Goal: Navigation & Orientation: Find specific page/section

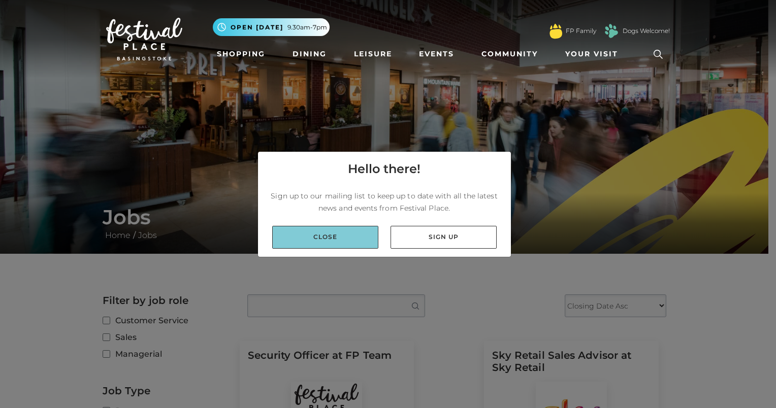
click at [325, 235] on link "Close" at bounding box center [325, 237] width 106 height 23
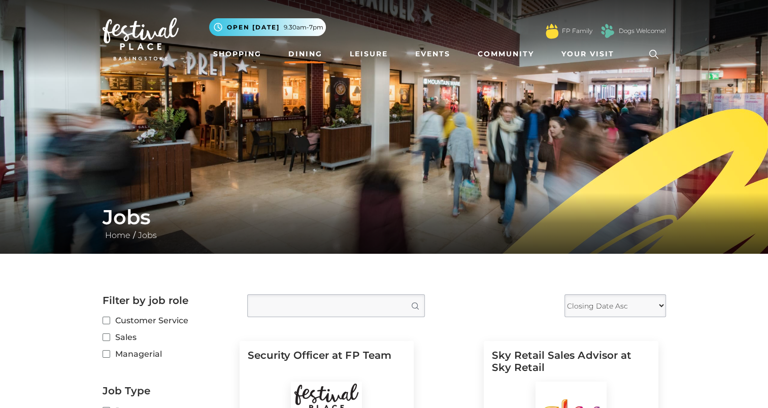
click at [304, 52] on link "Dining" at bounding box center [305, 54] width 42 height 19
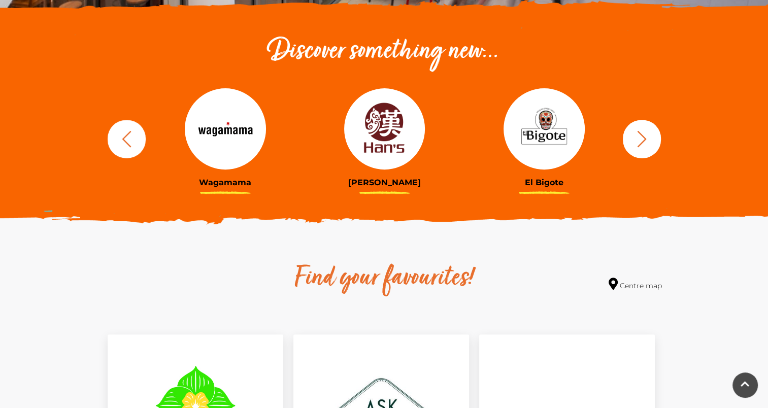
scroll to position [348, 0]
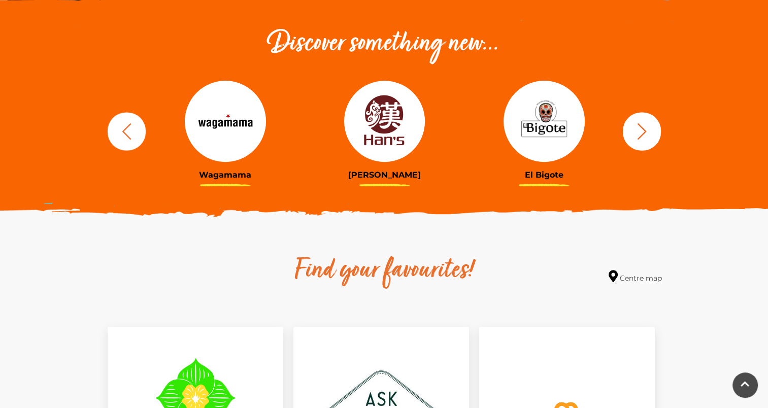
click at [130, 125] on icon "button" at bounding box center [126, 131] width 19 height 19
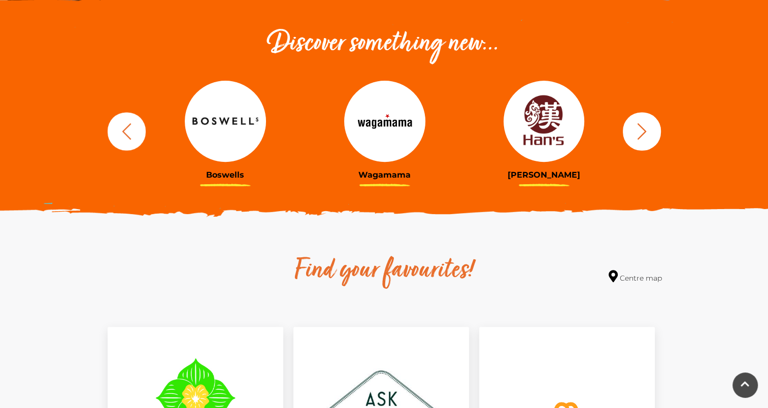
click at [130, 127] on icon "button" at bounding box center [126, 131] width 19 height 19
click at [130, 128] on icon "button" at bounding box center [126, 131] width 19 height 19
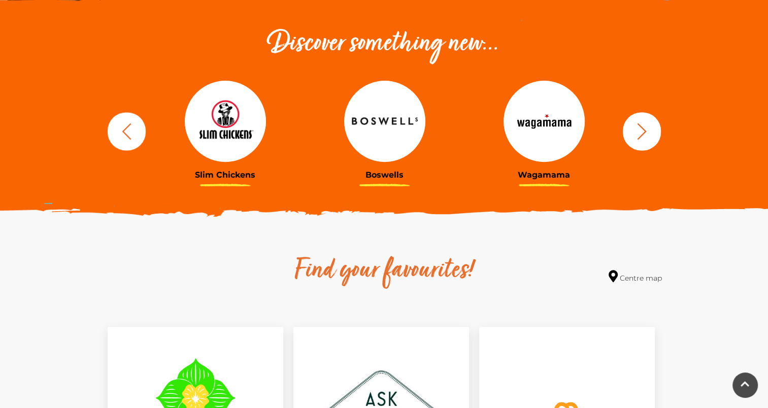
click at [638, 142] on button "button" at bounding box center [642, 131] width 38 height 38
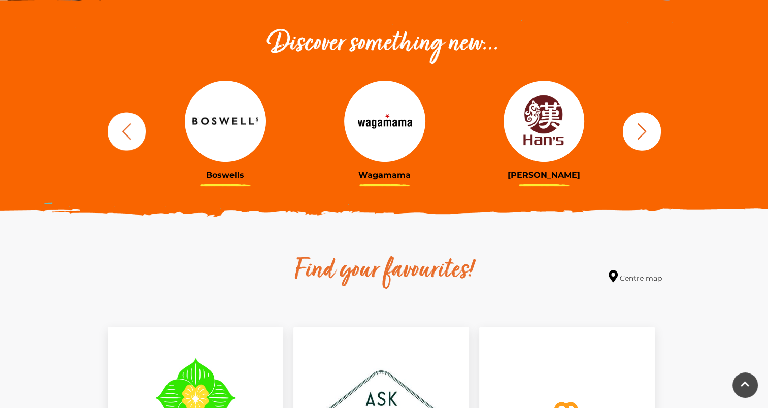
click at [638, 142] on button "button" at bounding box center [642, 131] width 38 height 38
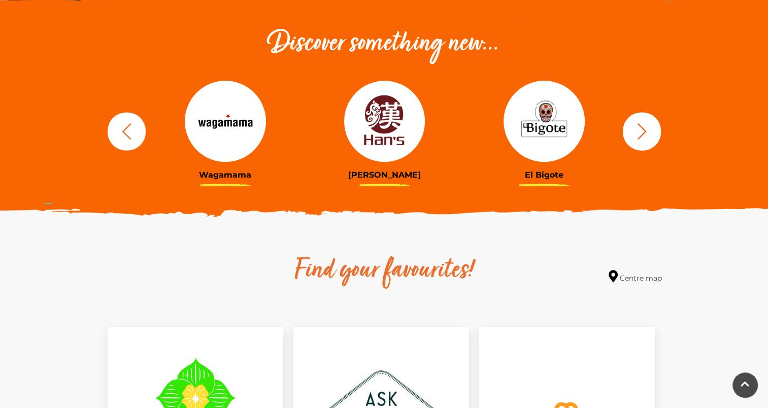
click at [638, 142] on button "button" at bounding box center [642, 131] width 38 height 38
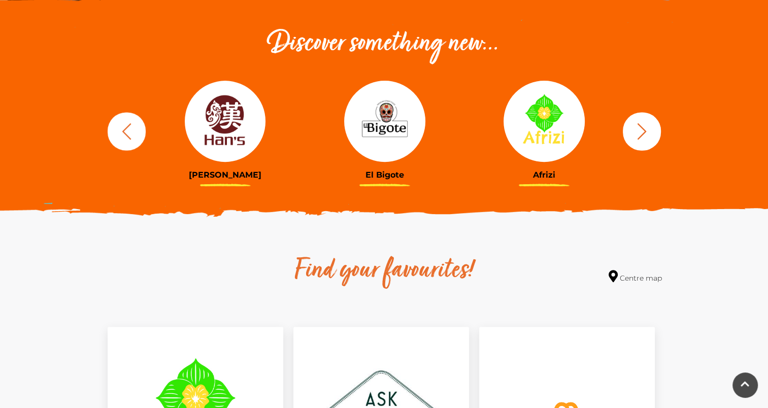
click at [638, 142] on button "button" at bounding box center [642, 131] width 38 height 38
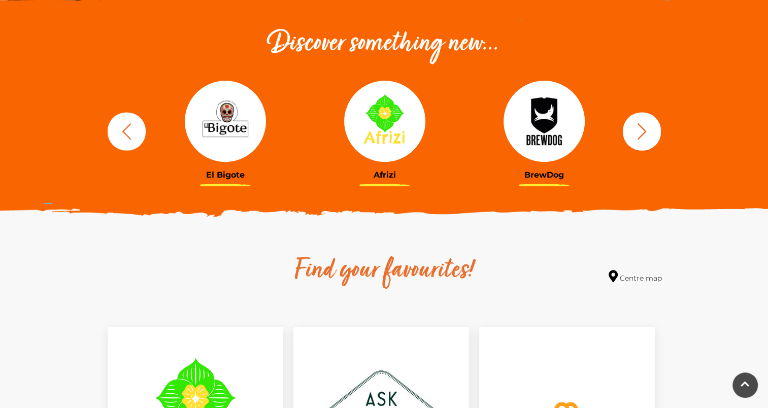
click at [638, 142] on button "button" at bounding box center [642, 131] width 38 height 38
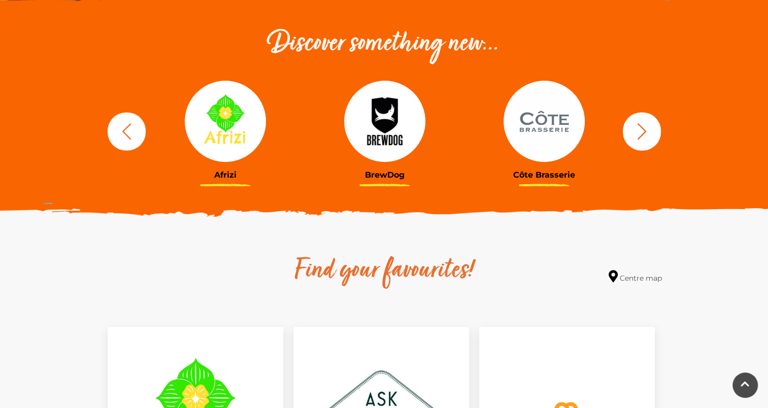
click at [638, 142] on button "button" at bounding box center [642, 131] width 38 height 38
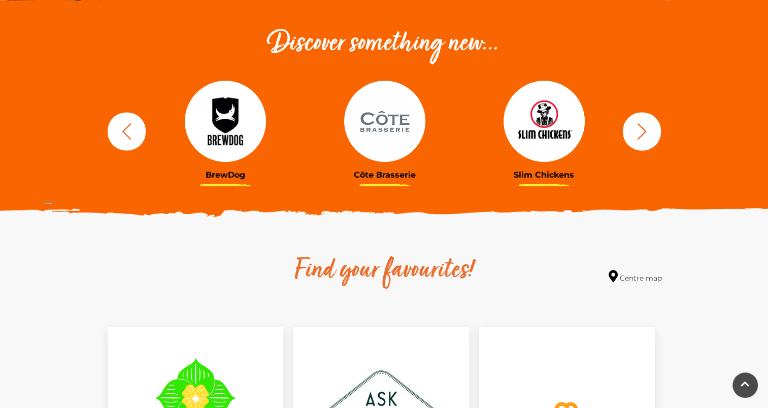
click at [638, 142] on button "button" at bounding box center [642, 131] width 38 height 38
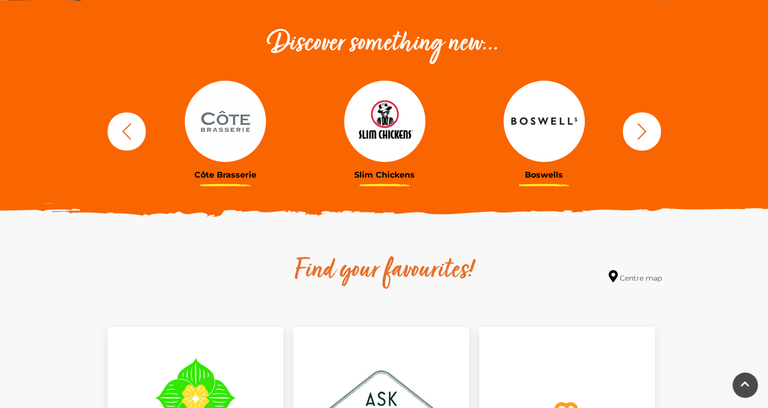
click at [638, 142] on button "button" at bounding box center [642, 131] width 38 height 38
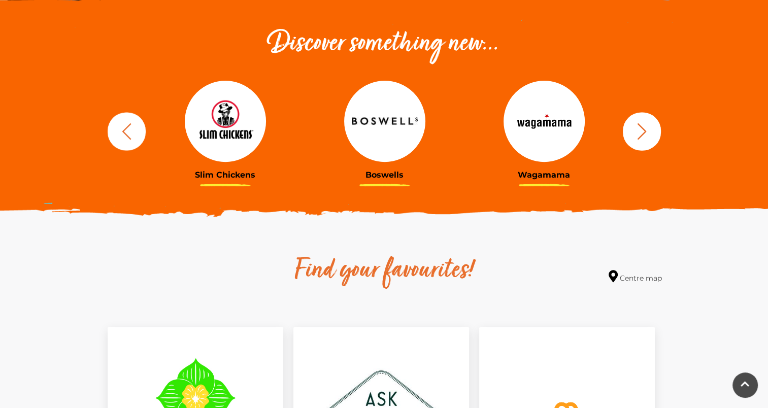
click at [638, 142] on button "button" at bounding box center [642, 131] width 38 height 38
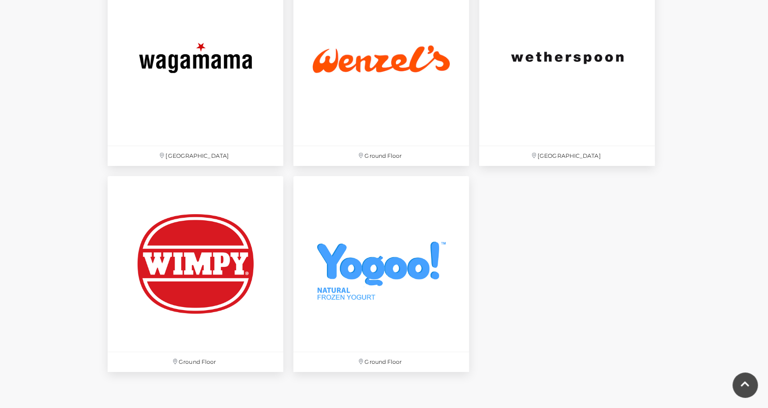
scroll to position [3385, 0]
